Goal: Task Accomplishment & Management: Use online tool/utility

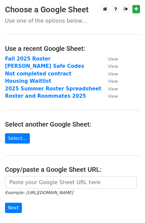
click at [45, 39] on main "Choose a Google Sheet Use one of the options below... Use a recent Google Sheet…" at bounding box center [72, 126] width 145 height 243
click at [26, 59] on strong "Fall 2025 Roster" at bounding box center [28, 59] width 46 height 6
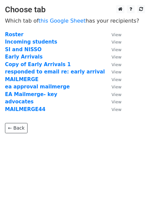
click at [43, 112] on td "MAILMERGE44" at bounding box center [55, 110] width 100 height 8
click at [31, 110] on strong "MAILMERGE44" at bounding box center [25, 109] width 40 height 6
click at [36, 111] on strong "MAILMERGE44" at bounding box center [25, 109] width 40 height 6
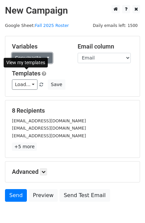
click at [20, 58] on link "Copy/paste..." at bounding box center [32, 58] width 40 height 10
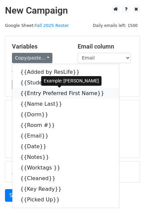
click at [38, 93] on link "{{Entry Preferred First Name}}" at bounding box center [65, 93] width 107 height 11
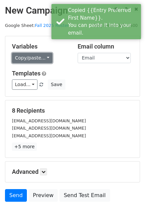
click at [39, 60] on link "Copy/paste..." at bounding box center [32, 58] width 40 height 10
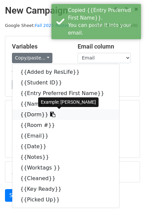
click at [40, 118] on link "{{Dorm}}" at bounding box center [65, 114] width 107 height 11
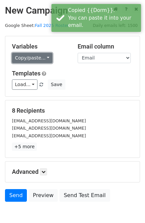
click at [37, 58] on link "Copy/paste..." at bounding box center [32, 58] width 40 height 10
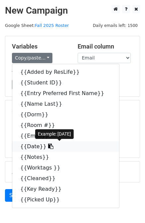
click at [38, 148] on link "{{Date}}" at bounding box center [65, 146] width 107 height 11
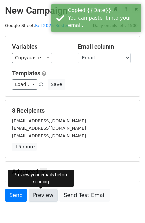
click at [45, 191] on link "Preview" at bounding box center [43, 195] width 29 height 13
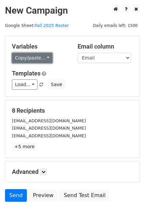
click at [40, 59] on link "Copy/paste..." at bounding box center [32, 58] width 40 height 10
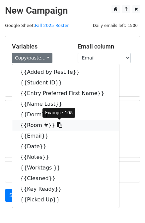
click at [35, 126] on link "{{Room #}}" at bounding box center [65, 125] width 107 height 11
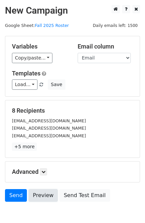
click at [40, 196] on link "Preview" at bounding box center [43, 195] width 29 height 13
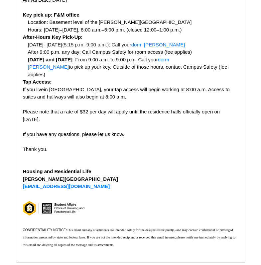
scroll to position [41, 0]
